Goal: Task Accomplishment & Management: Manage account settings

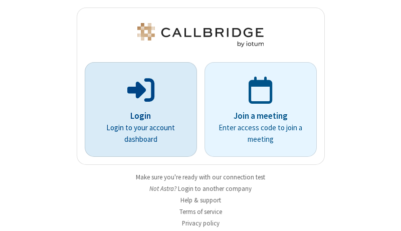
click at [137, 116] on p "Login" at bounding box center [141, 116] width 84 height 13
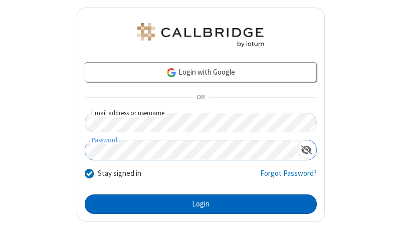
click at [196, 204] on button "Login" at bounding box center [201, 204] width 232 height 20
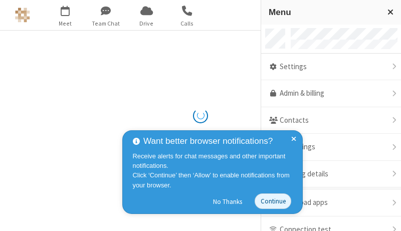
click at [327, 94] on link "Admin & billing" at bounding box center [331, 93] width 140 height 27
